Goal: Transaction & Acquisition: Purchase product/service

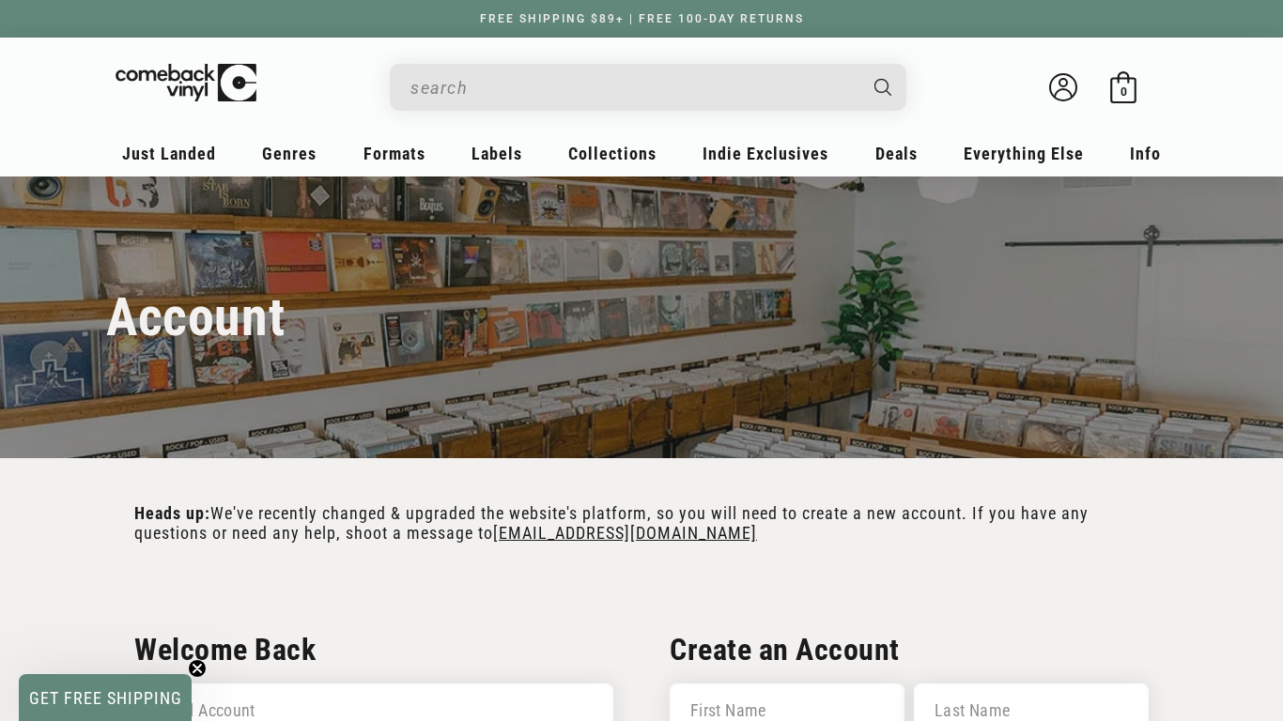
click at [517, 105] on input "When autocomplete results are available use up and down arrows to review and en…" at bounding box center [632, 88] width 445 height 39
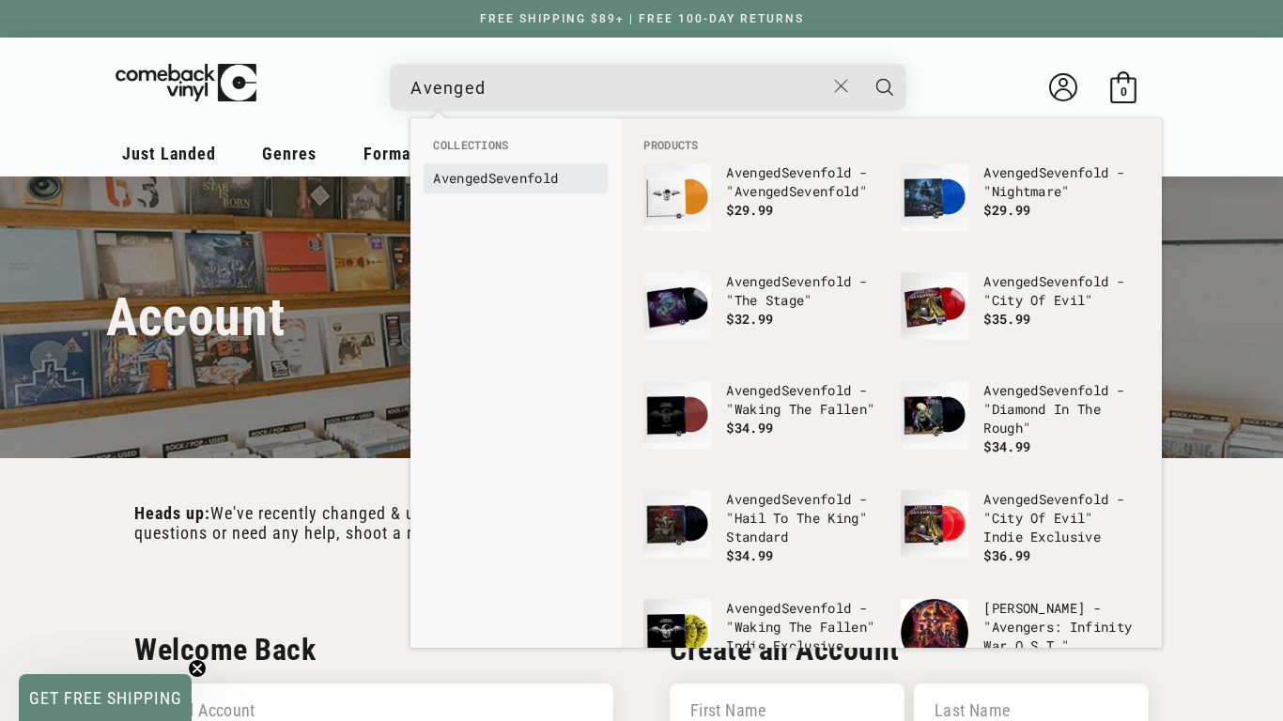
type input "Avenged"
click at [529, 176] on link "Avenged Sevenfold" at bounding box center [515, 178] width 165 height 19
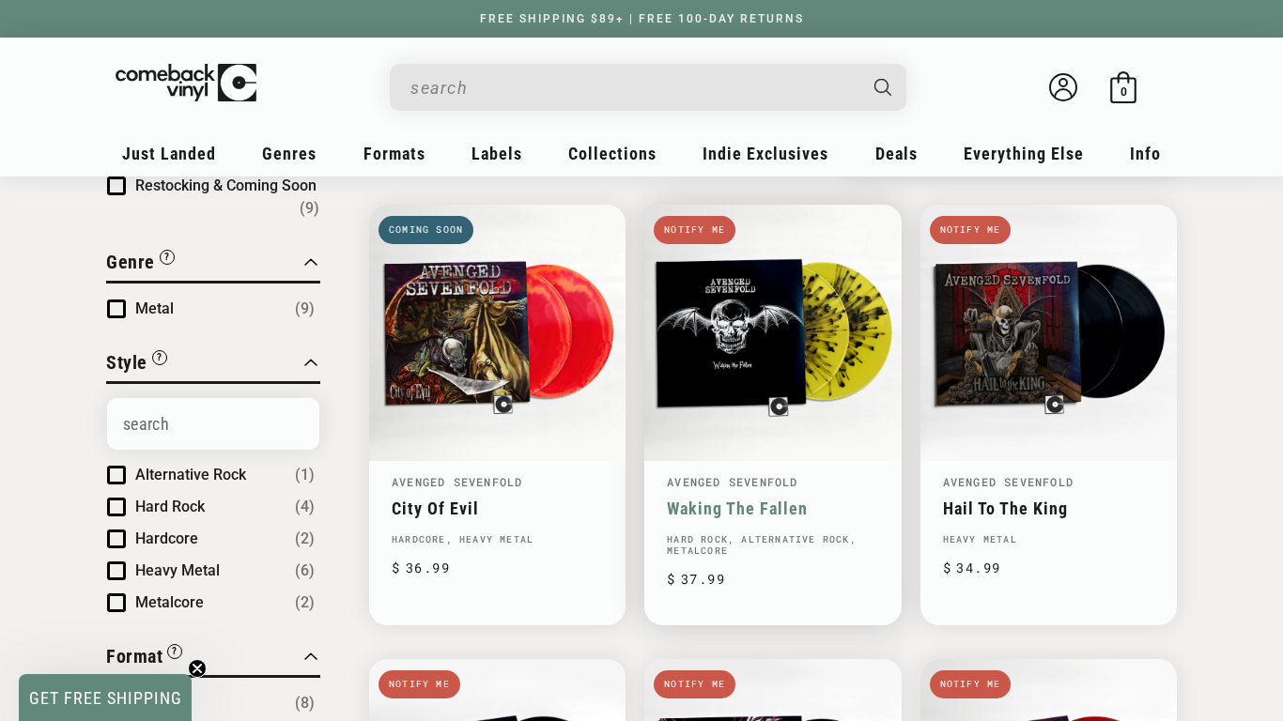
scroll to position [193, 0]
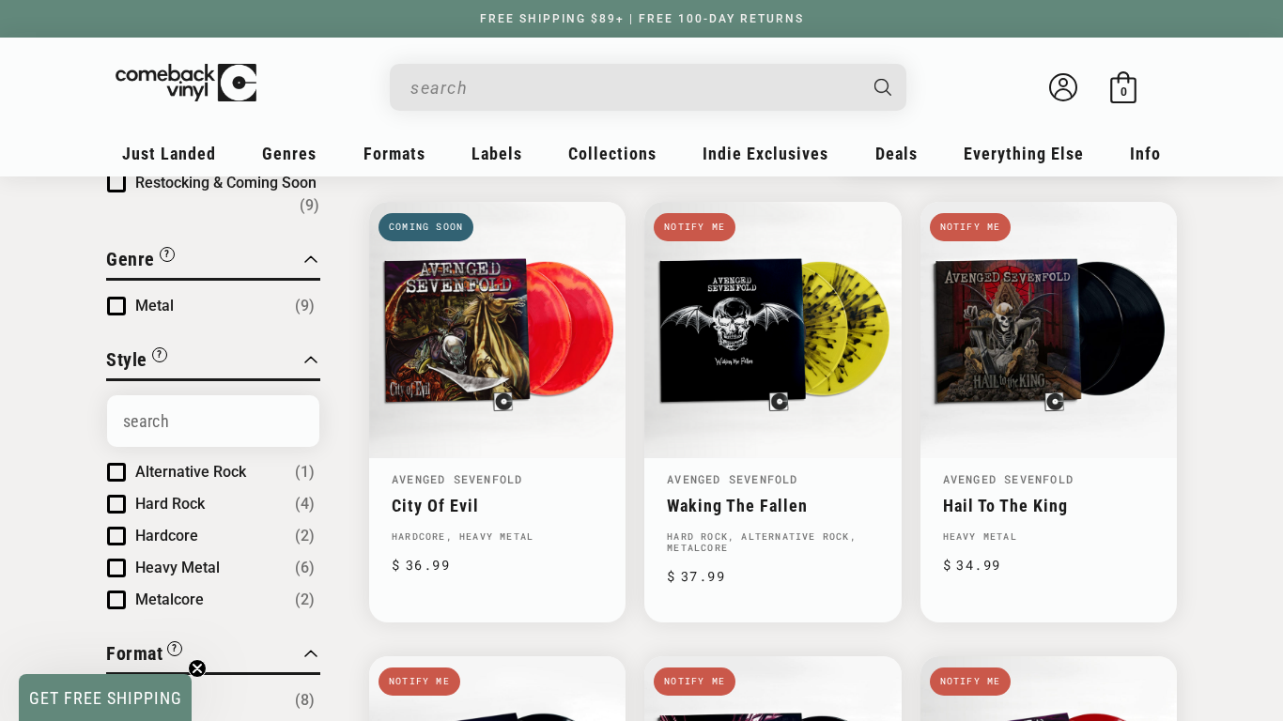
click at [575, 91] on input "When autocomplete results are available use up and down arrows to review and en…" at bounding box center [632, 88] width 445 height 39
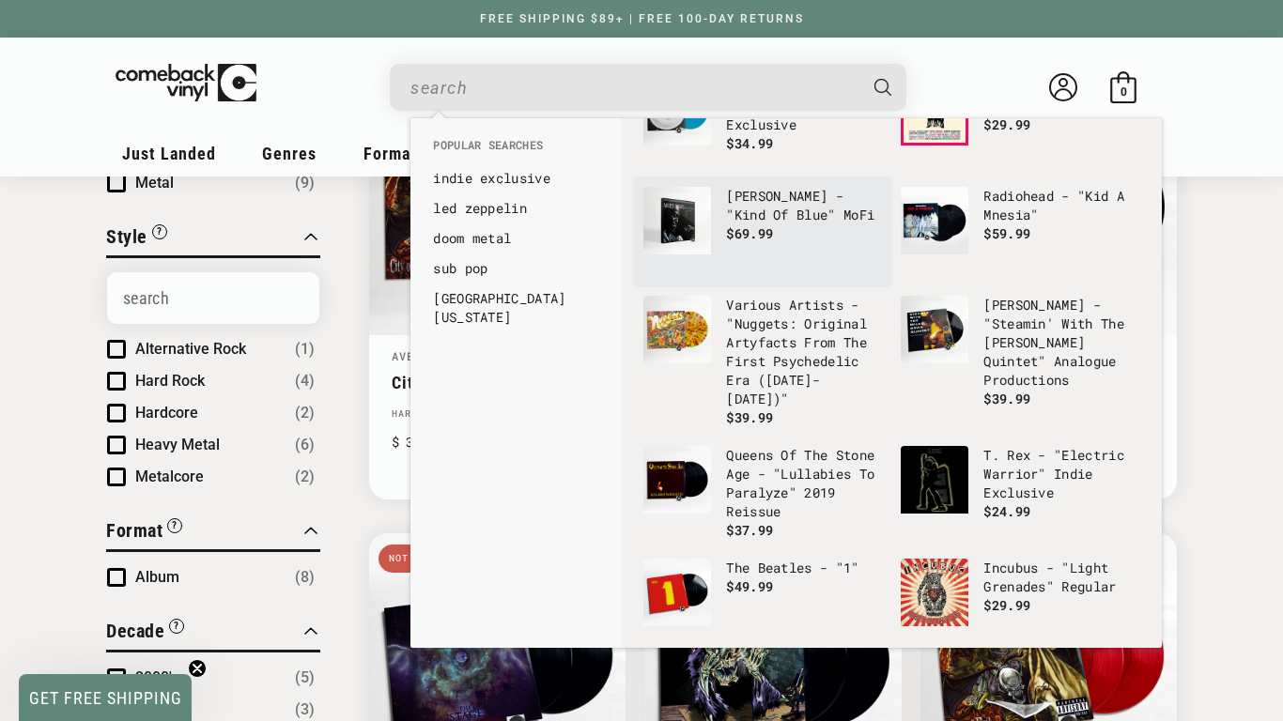
scroll to position [0, 0]
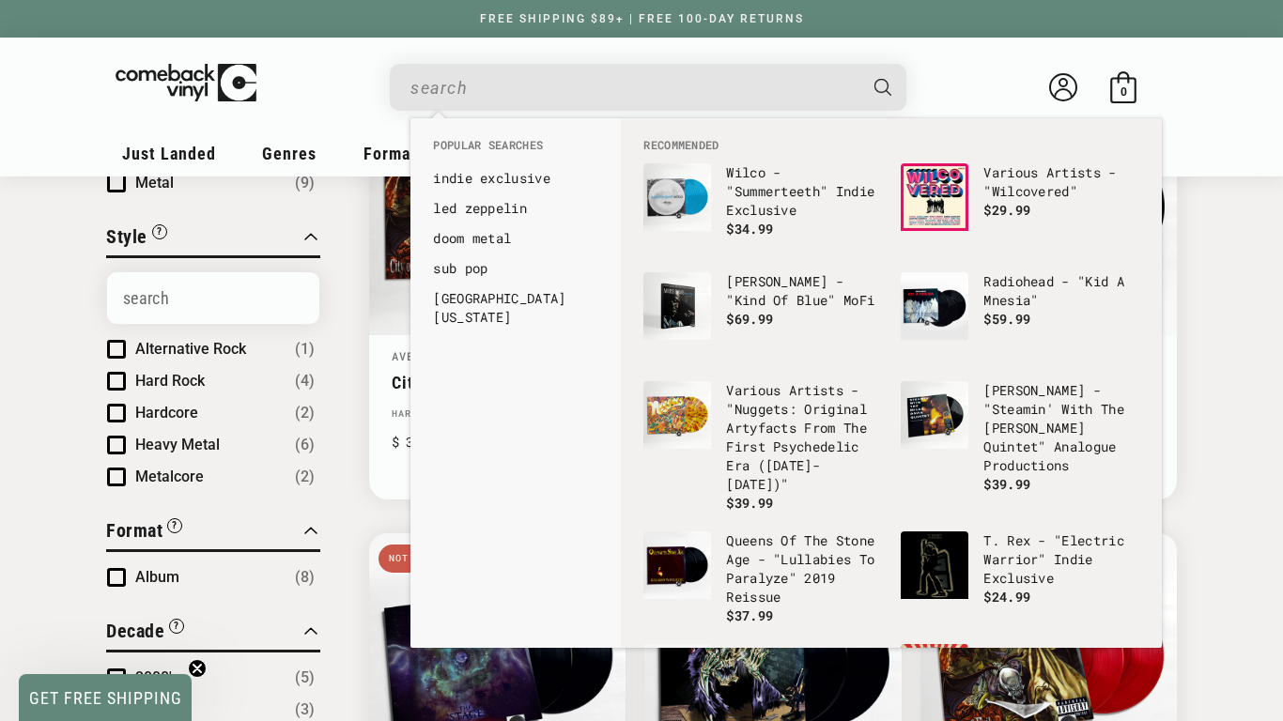
click at [693, 105] on input "When autocomplete results are available use up and down arrows to review and en…" at bounding box center [632, 88] width 445 height 39
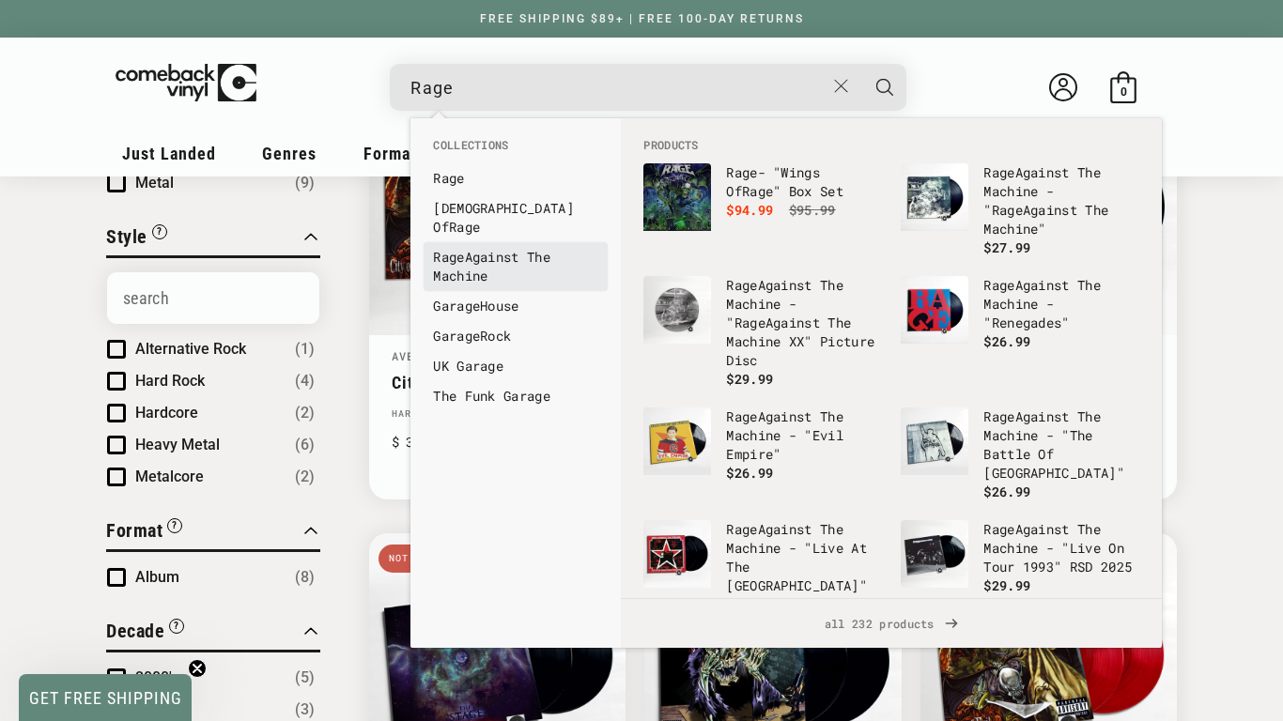
type input "Rage"
click at [562, 248] on link "Rage Against The Machine" at bounding box center [515, 267] width 165 height 38
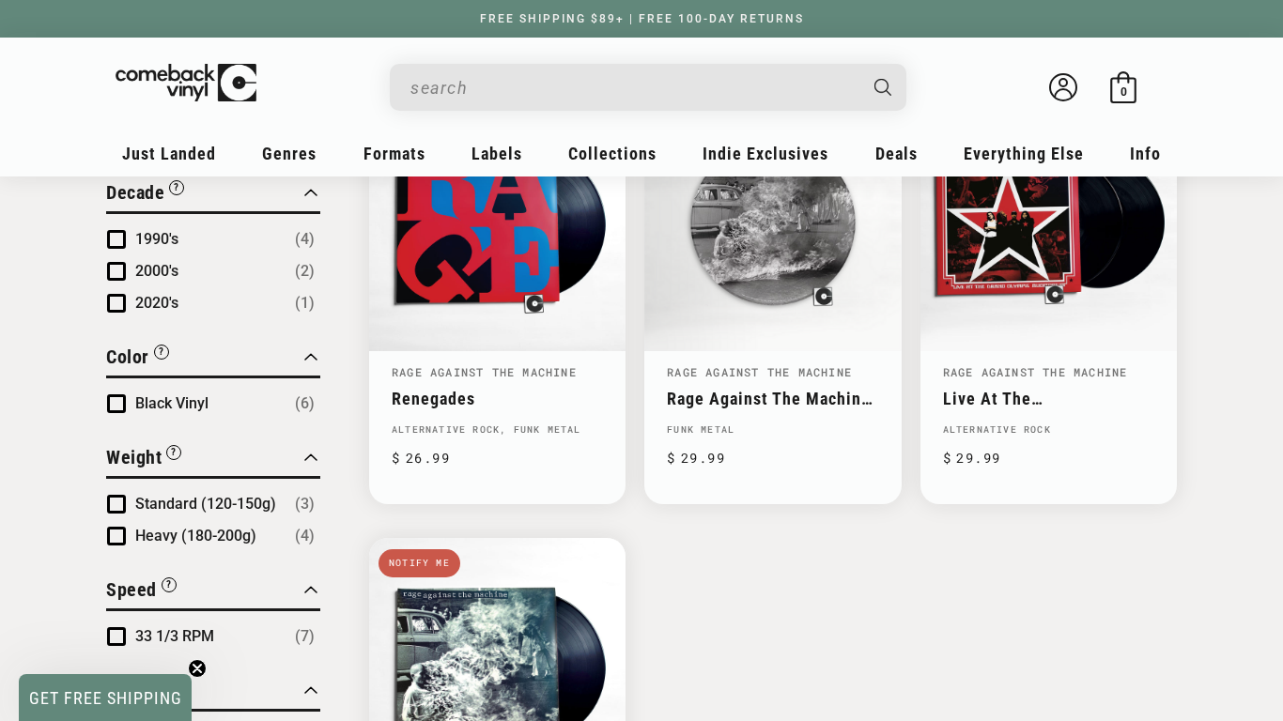
scroll to position [654, 0]
